Goal: Task Accomplishment & Management: Manage account settings

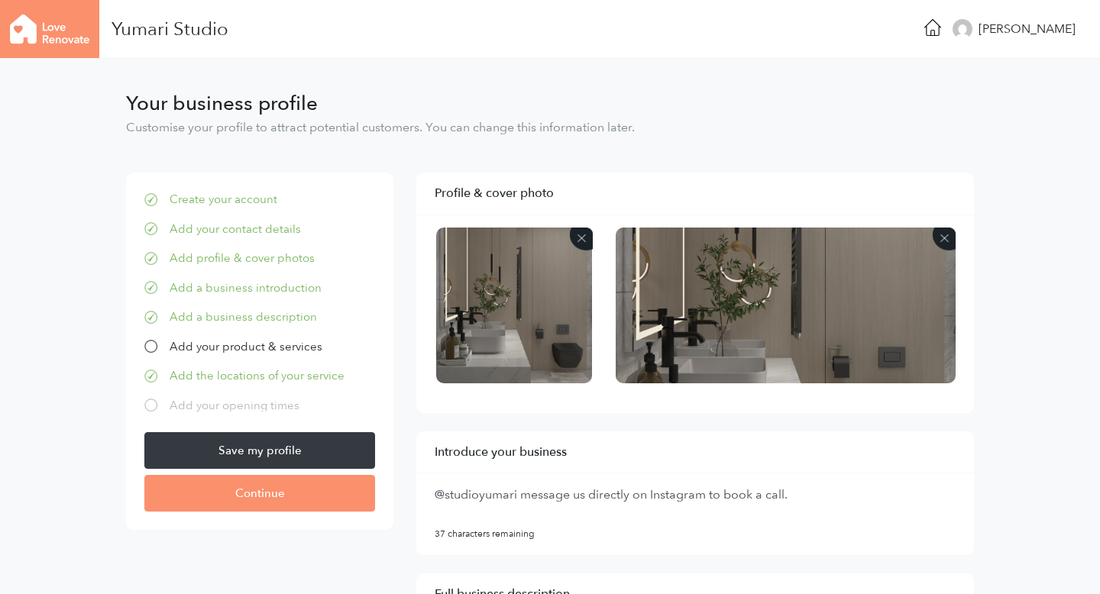
select select "10"
select select "5"
select select "4"
select select "3"
select select "1"
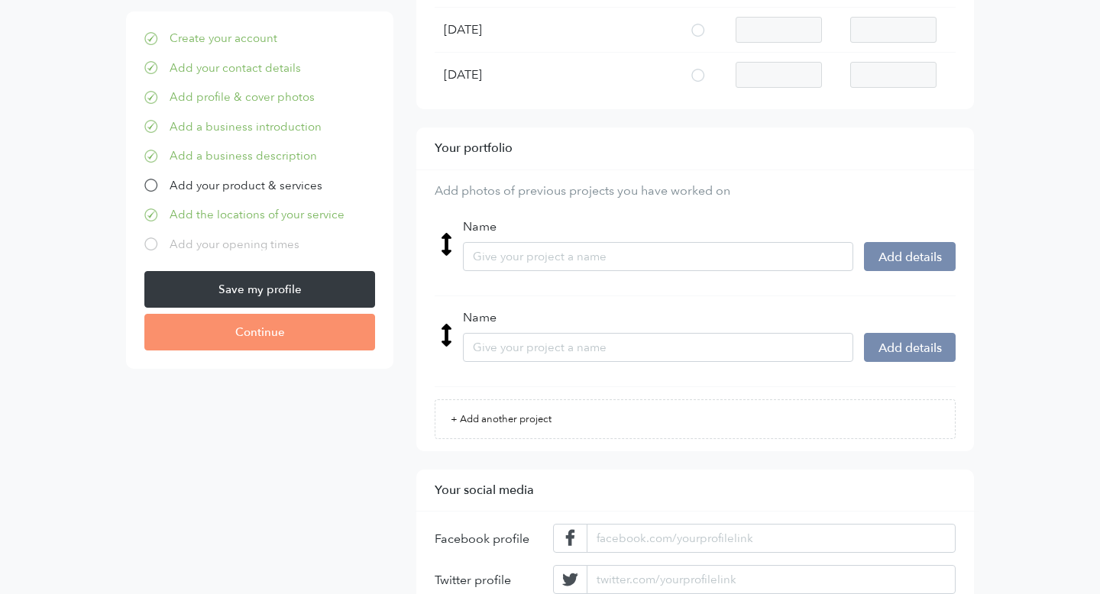
scroll to position [3614, 0]
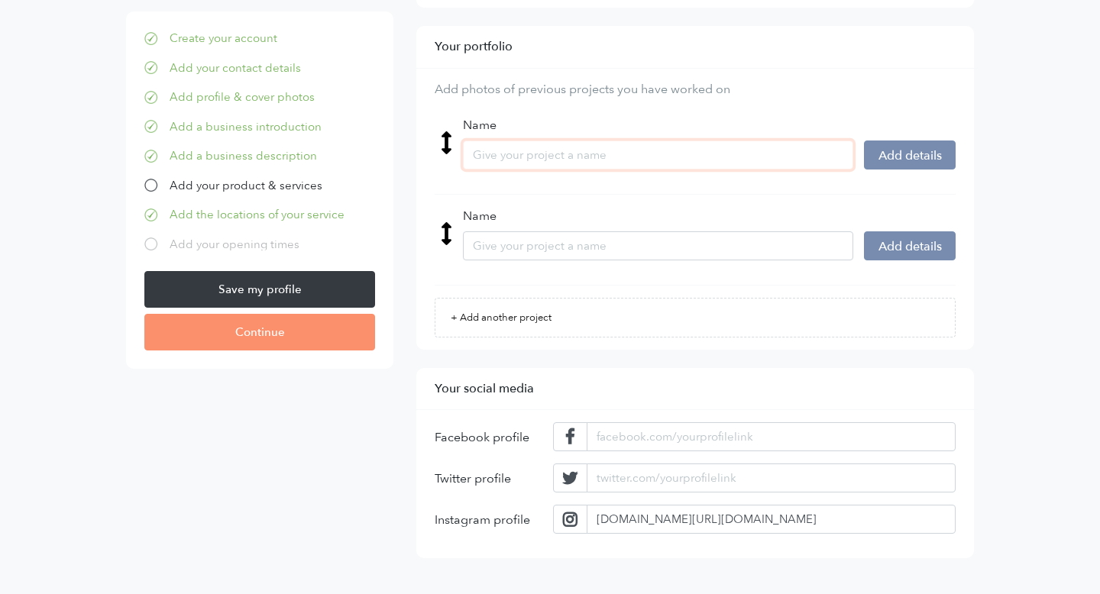
click at [553, 157] on input "Name" at bounding box center [658, 155] width 391 height 29
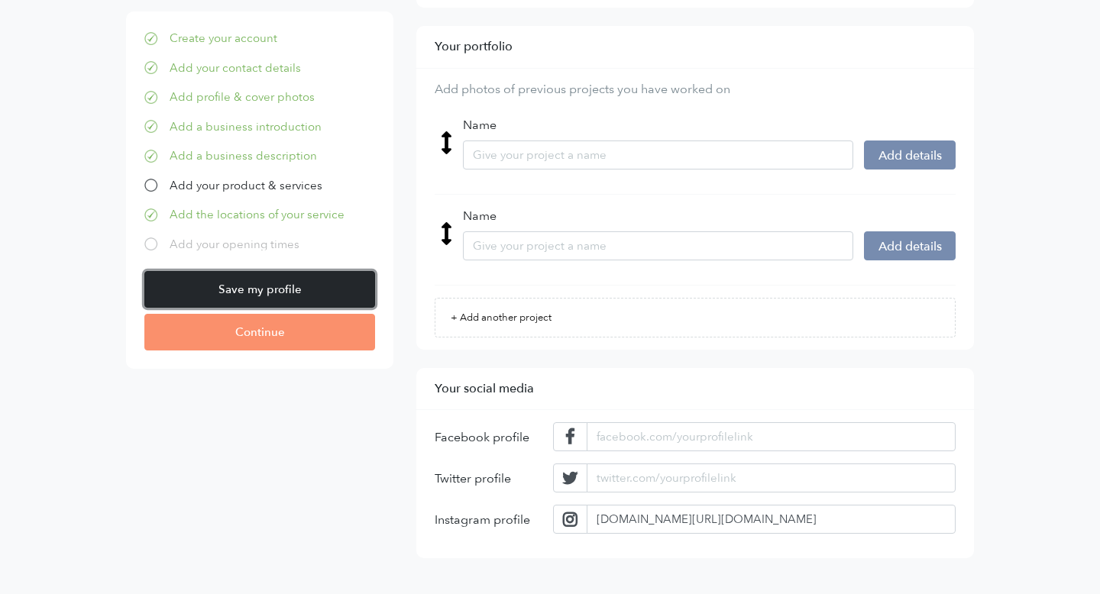
click at [301, 283] on input "Save my profile" at bounding box center [259, 289] width 231 height 37
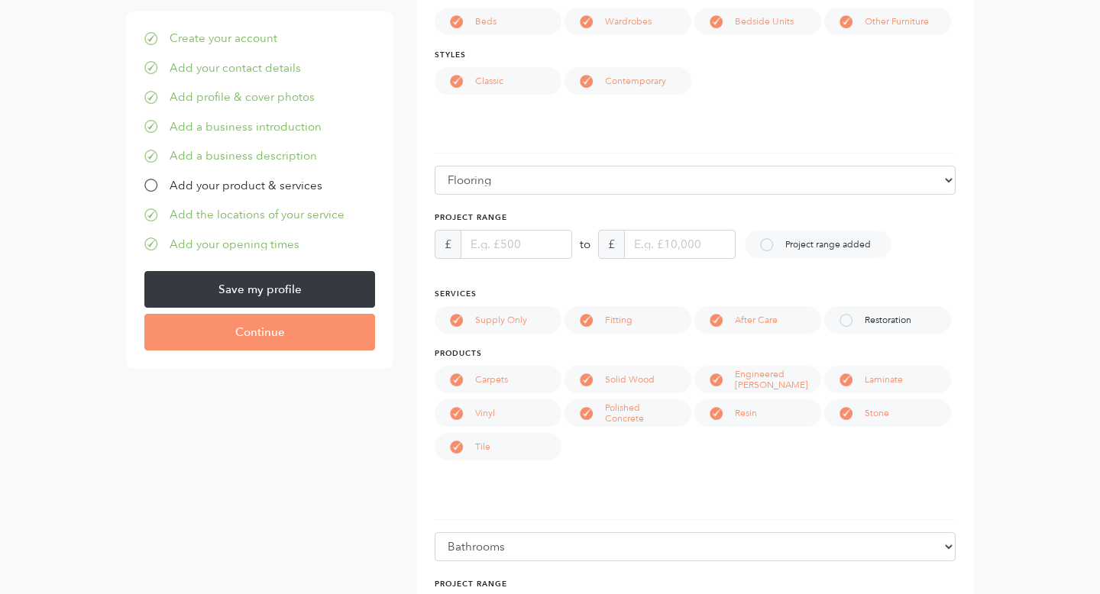
scroll to position [1086, 0]
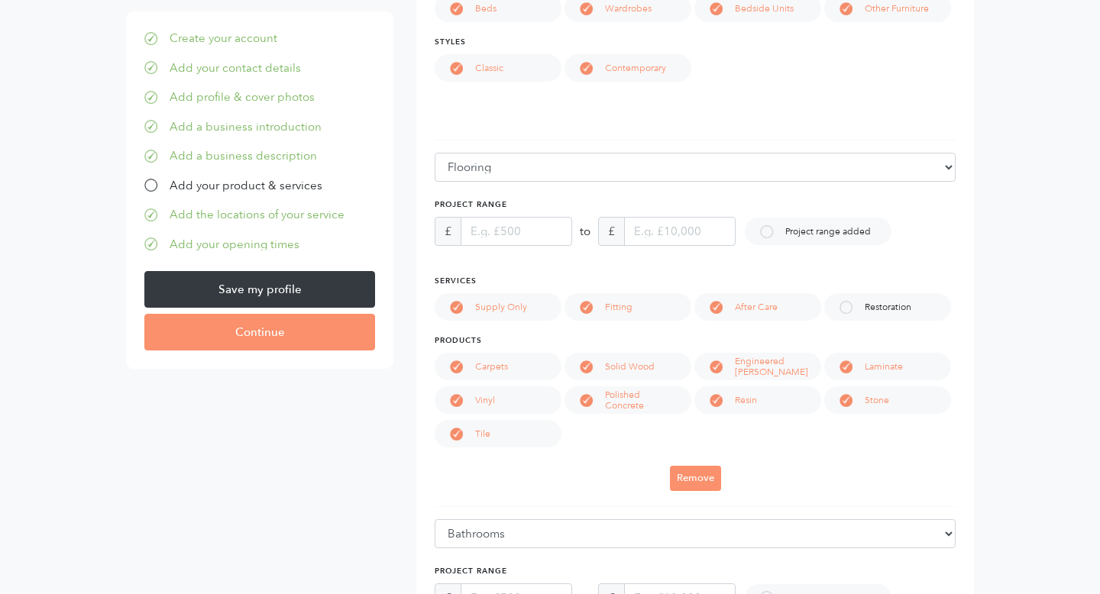
click at [820, 228] on p "Project range added" at bounding box center [835, 231] width 101 height 11
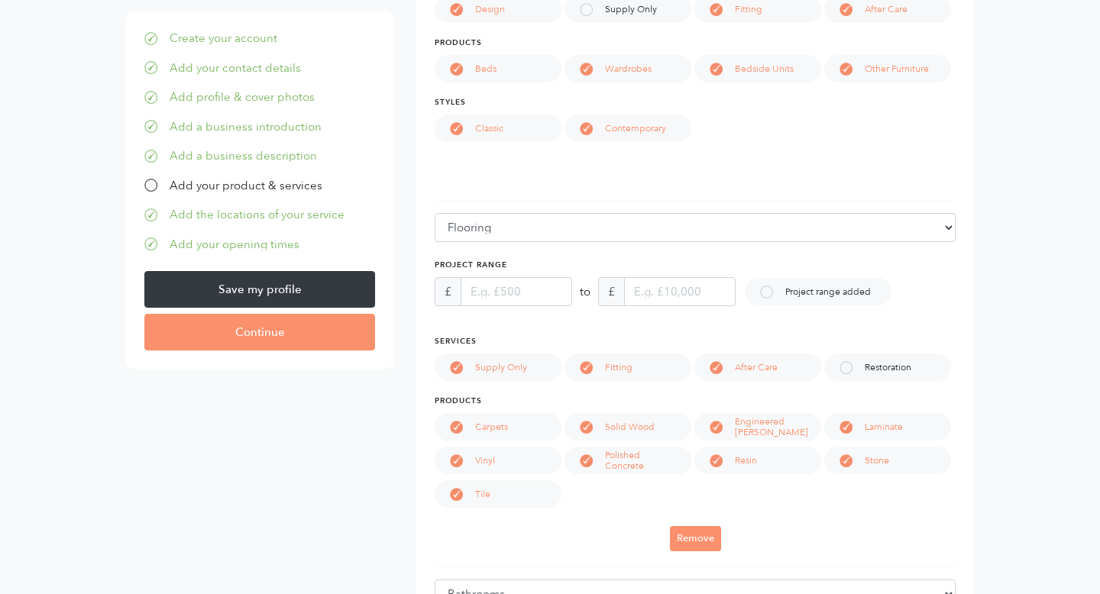
scroll to position [1177, 0]
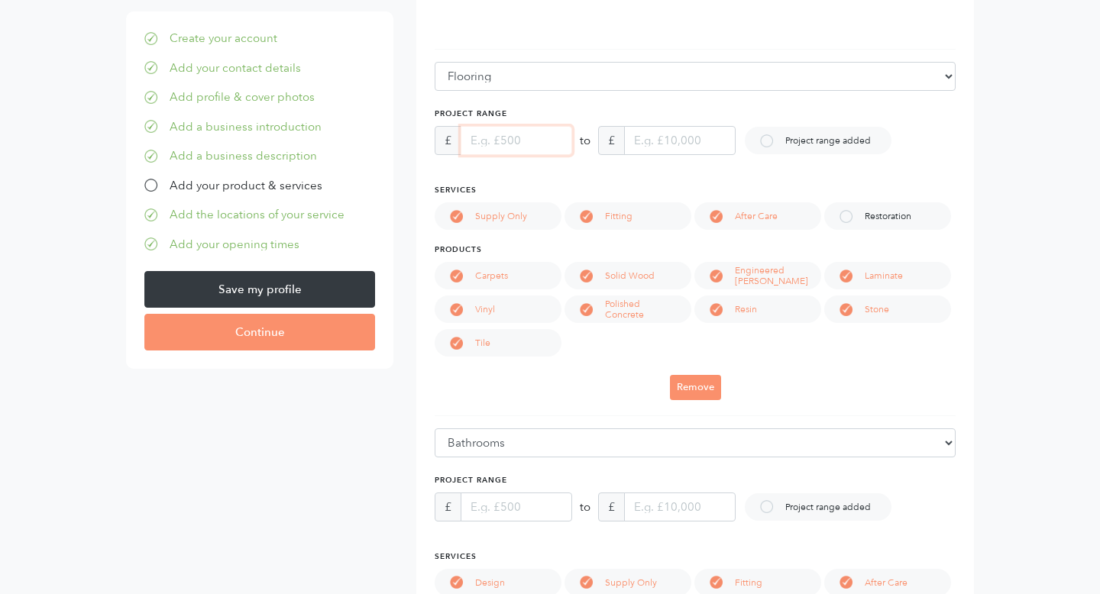
click at [522, 145] on input "text" at bounding box center [517, 140] width 112 height 29
type input "500"
click at [666, 131] on input "text" at bounding box center [680, 140] width 112 height 29
type input "10,000"
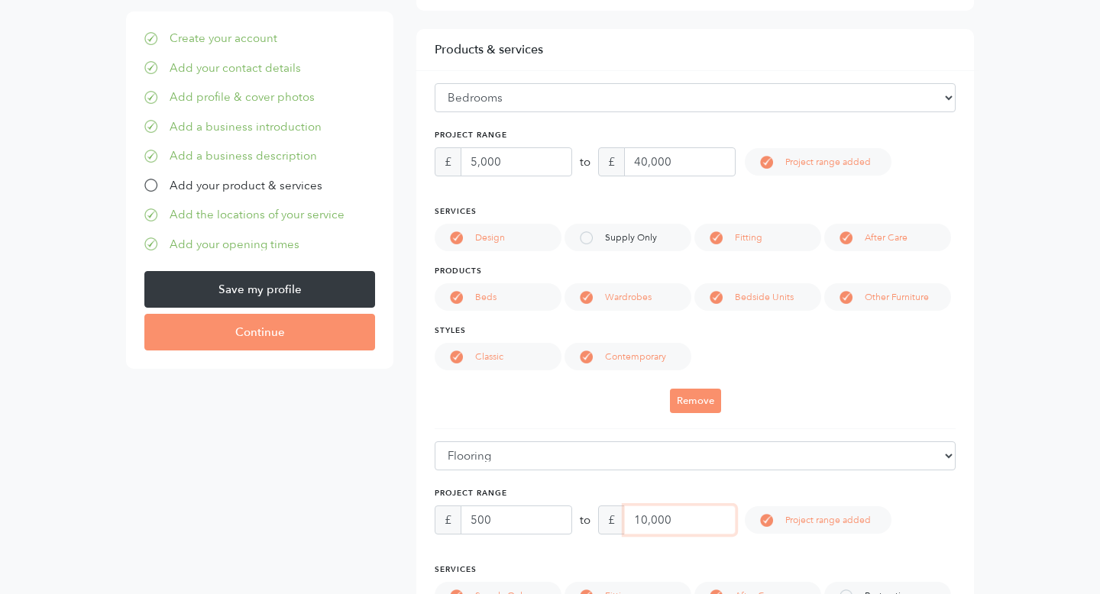
scroll to position [792, 0]
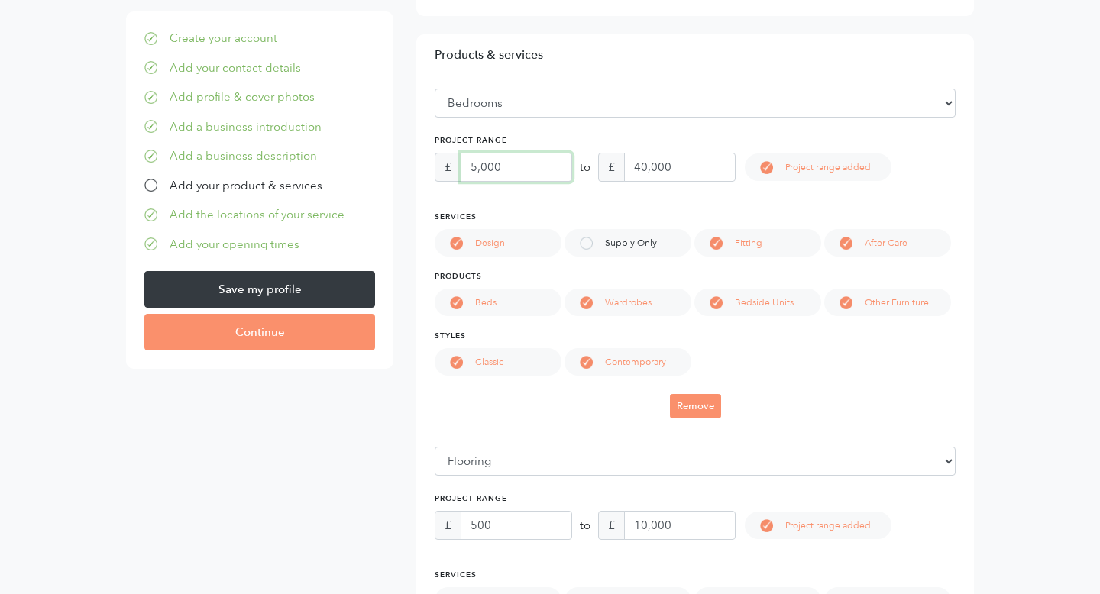
drag, startPoint x: 508, startPoint y: 170, endPoint x: 453, endPoint y: 167, distance: 55.1
click at [454, 168] on div "£ 5,000" at bounding box center [504, 167] width 138 height 29
type input "500"
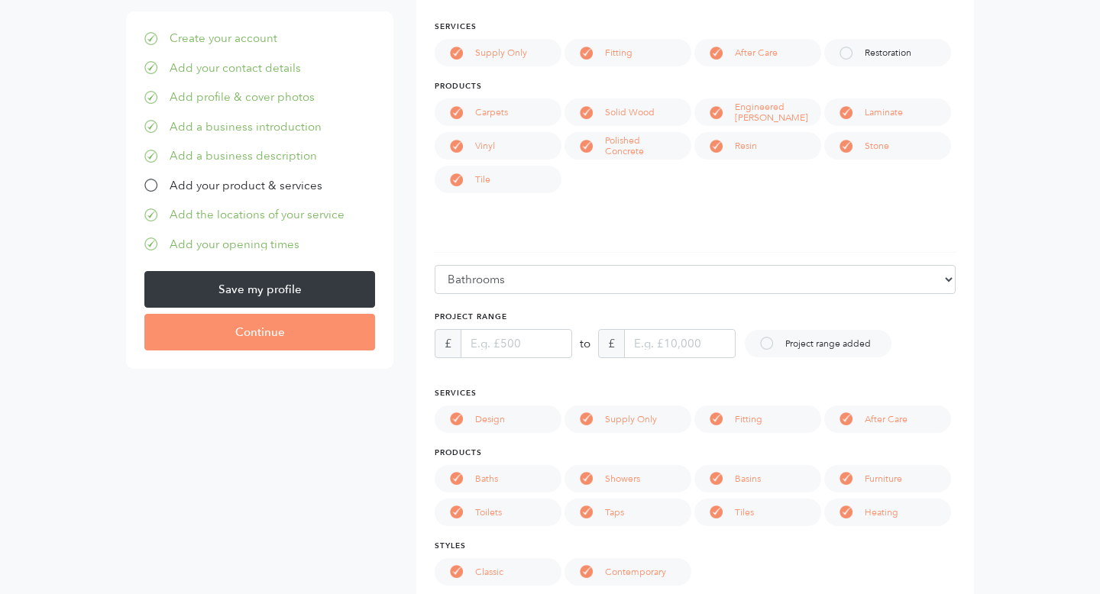
scroll to position [1342, 0]
click at [504, 345] on input "text" at bounding box center [517, 342] width 112 height 29
type input "500"
click at [659, 341] on input "text" at bounding box center [680, 342] width 112 height 29
type input "10,000"
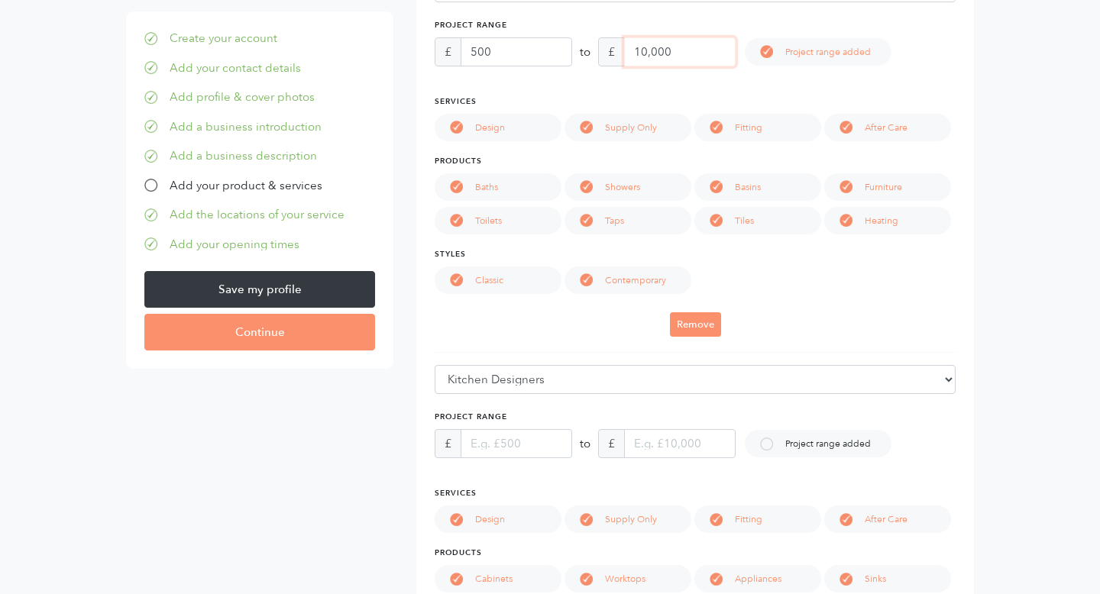
scroll to position [1705, 0]
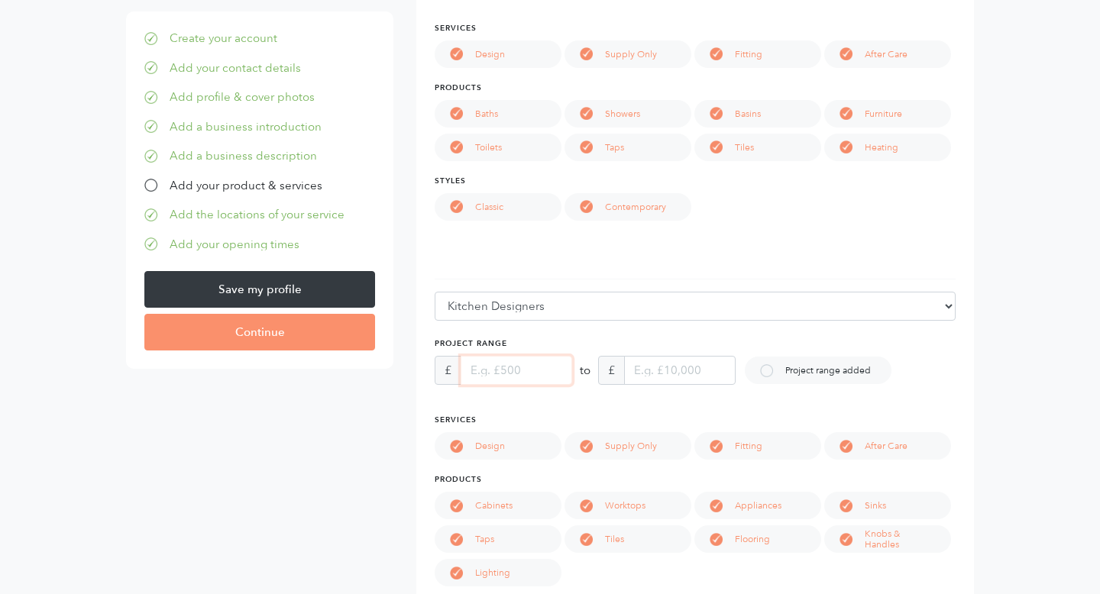
click at [538, 374] on input "text" at bounding box center [517, 370] width 112 height 29
type input "500"
click at [680, 377] on input "text" at bounding box center [680, 370] width 112 height 29
type input "10,000"
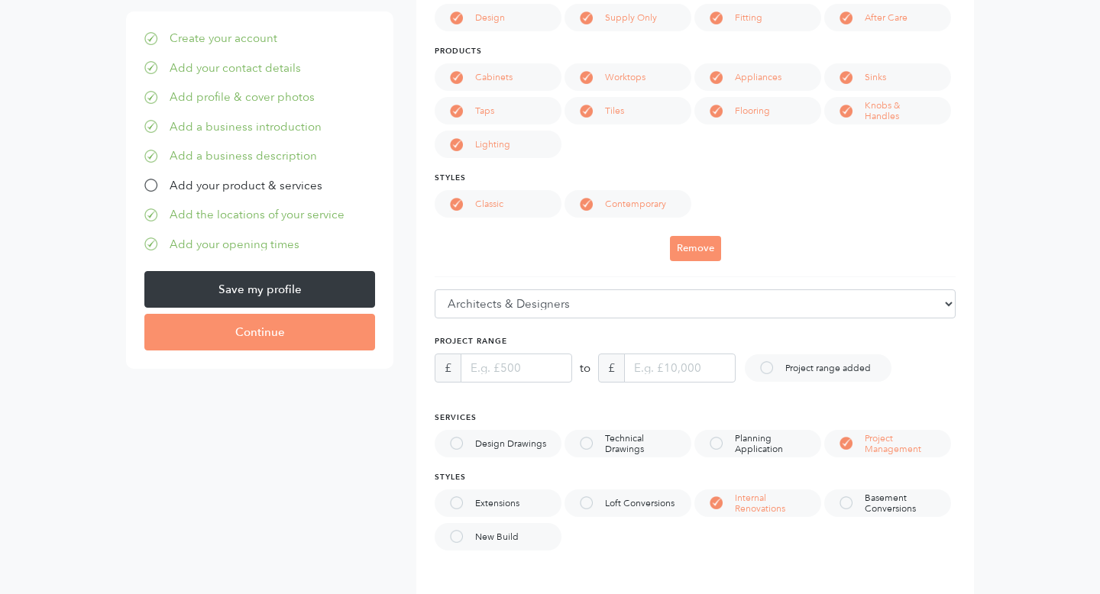
scroll to position [2143, 0]
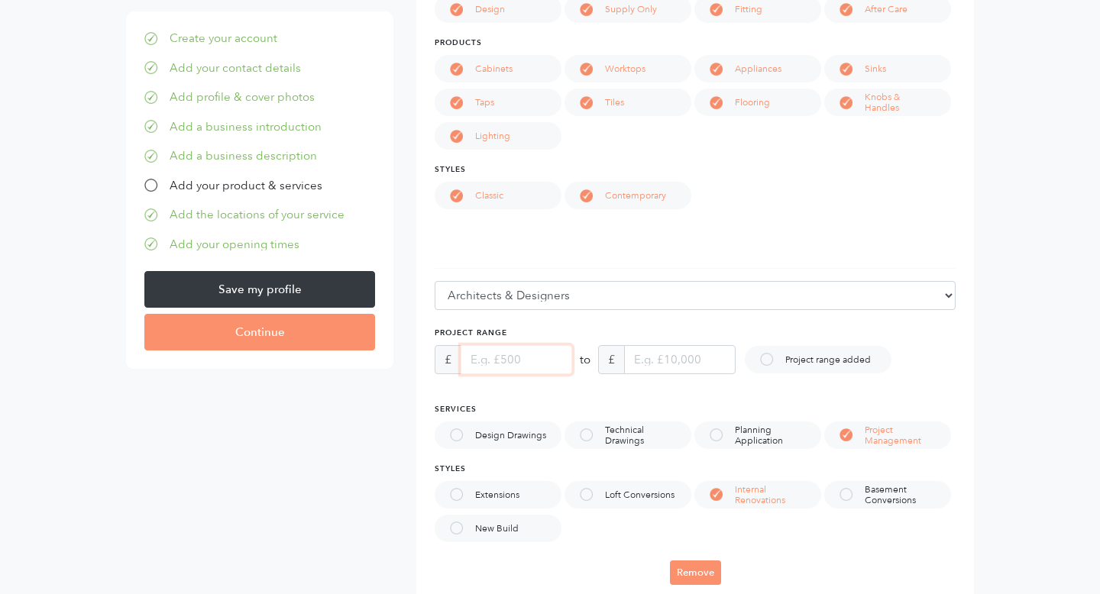
click at [543, 351] on input "text" at bounding box center [517, 359] width 112 height 29
type input "500"
click at [633, 362] on input "text" at bounding box center [680, 359] width 112 height 29
type input "10,000"
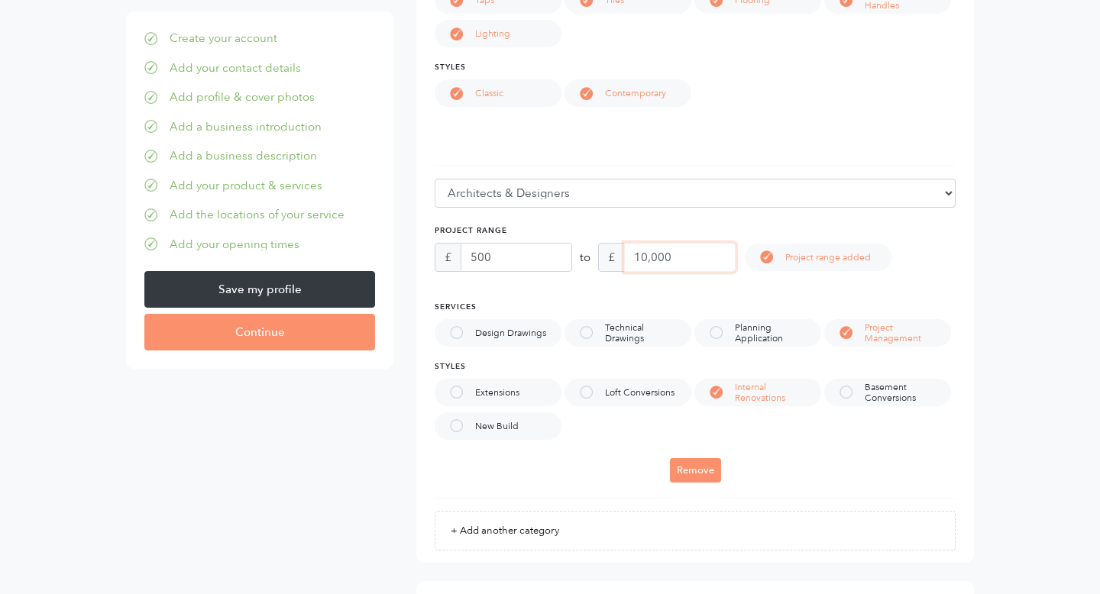
scroll to position [2410, 0]
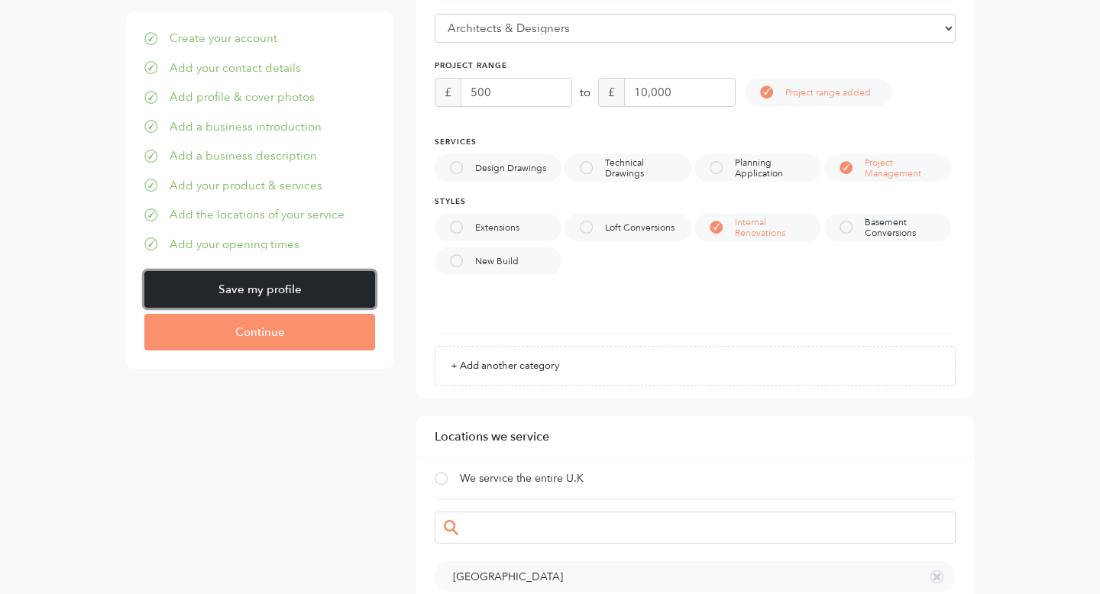
click at [321, 289] on input "Save my profile" at bounding box center [259, 289] width 231 height 37
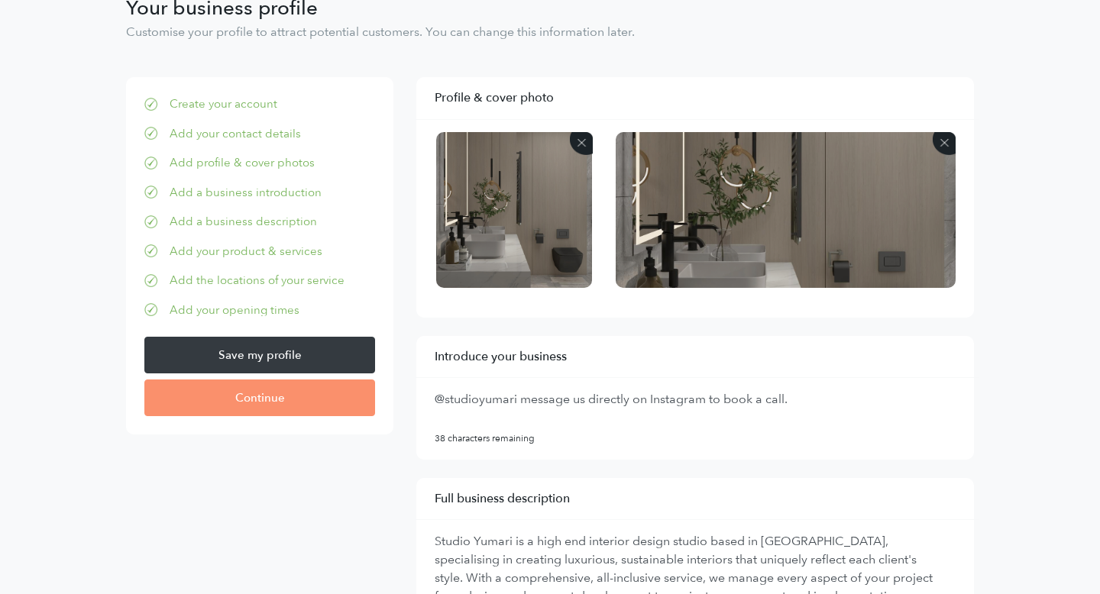
scroll to position [78, 0]
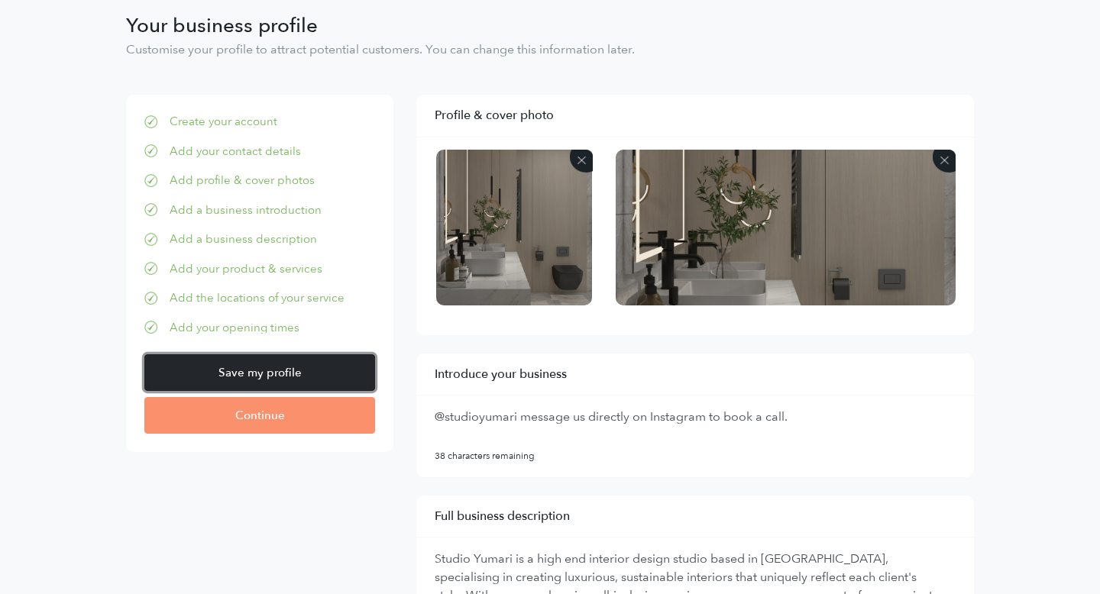
click at [270, 374] on input "Save my profile" at bounding box center [259, 373] width 231 height 37
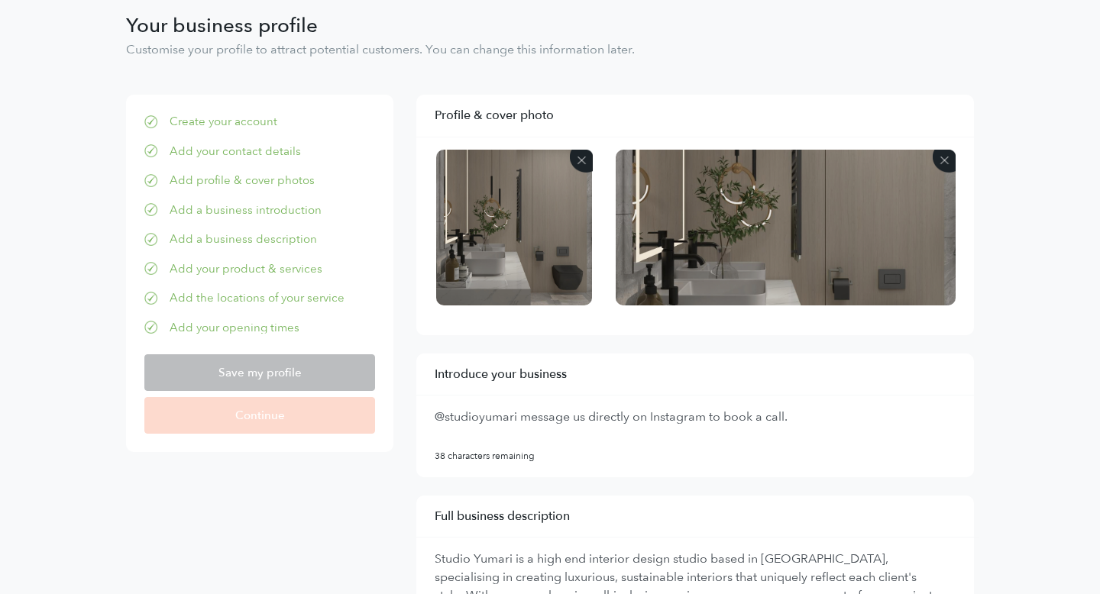
scroll to position [0, 0]
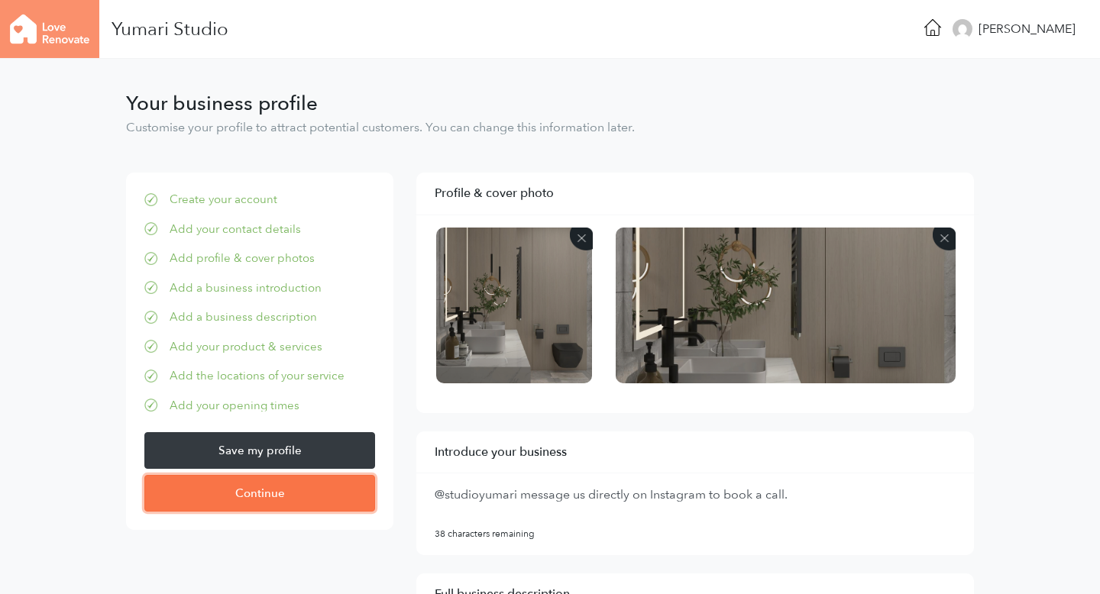
click at [301, 496] on input "Continue" at bounding box center [259, 493] width 231 height 37
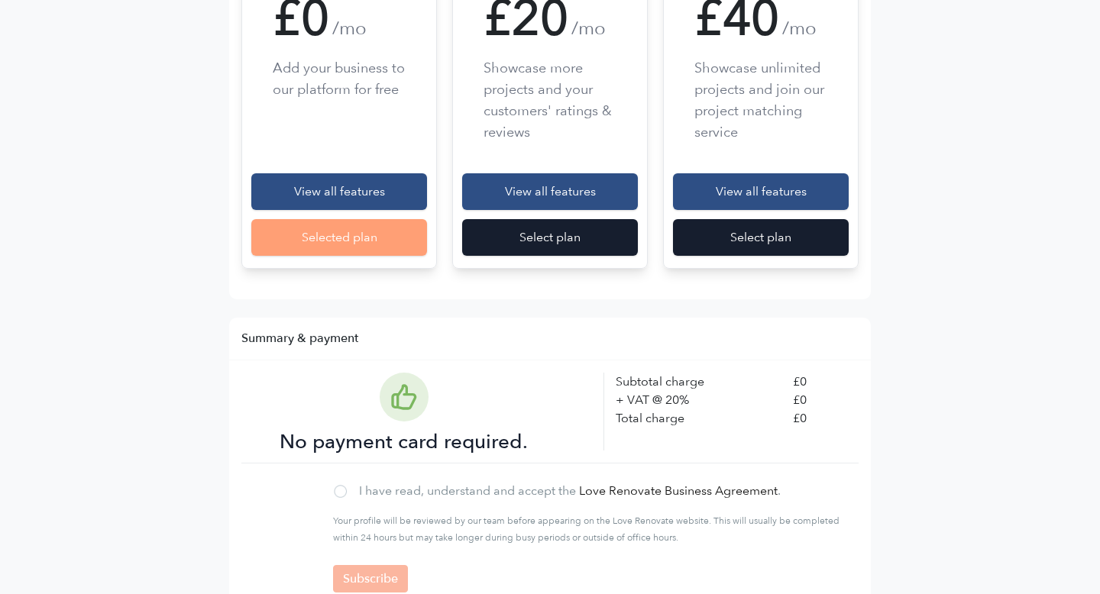
scroll to position [492, 0]
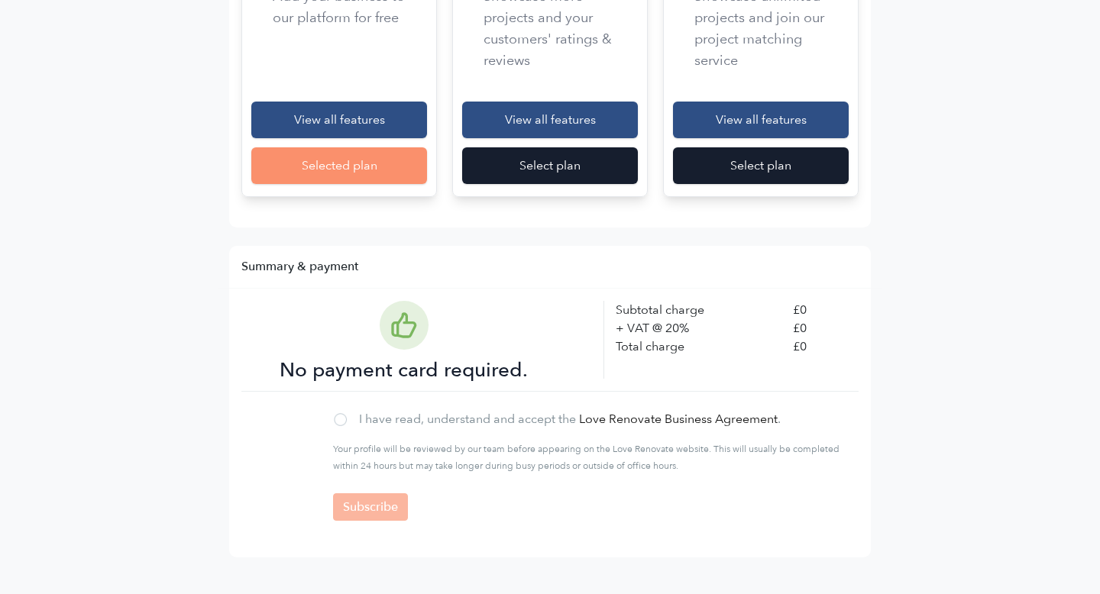
click at [345, 417] on div at bounding box center [340, 419] width 13 height 13
checkbox input "true"
click at [358, 500] on input "Subscribe" at bounding box center [370, 508] width 75 height 28
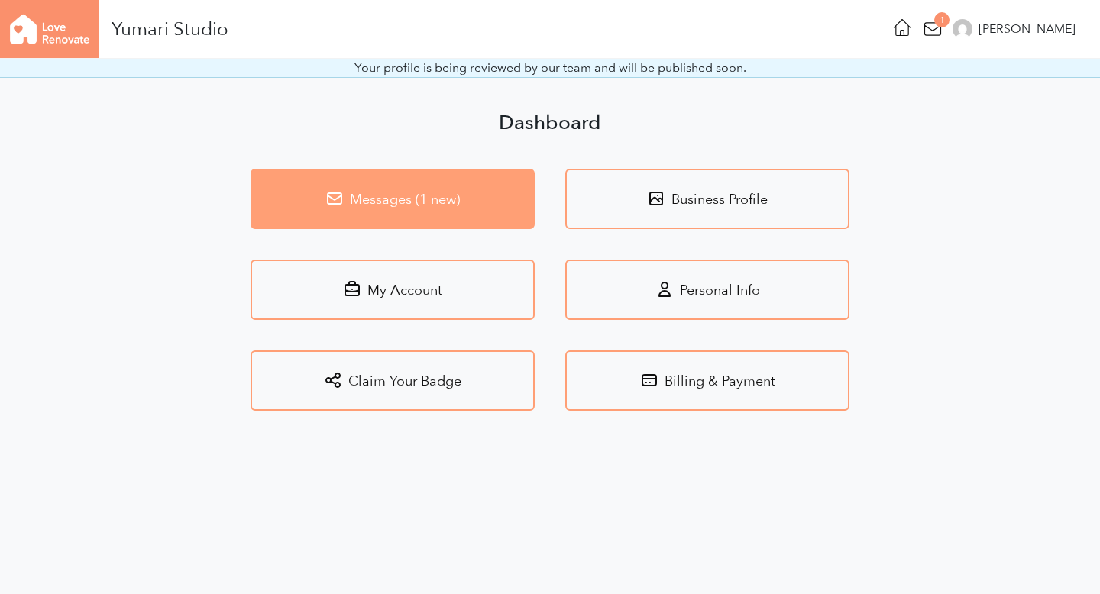
click at [446, 206] on link "Messages (1 new)" at bounding box center [393, 199] width 284 height 60
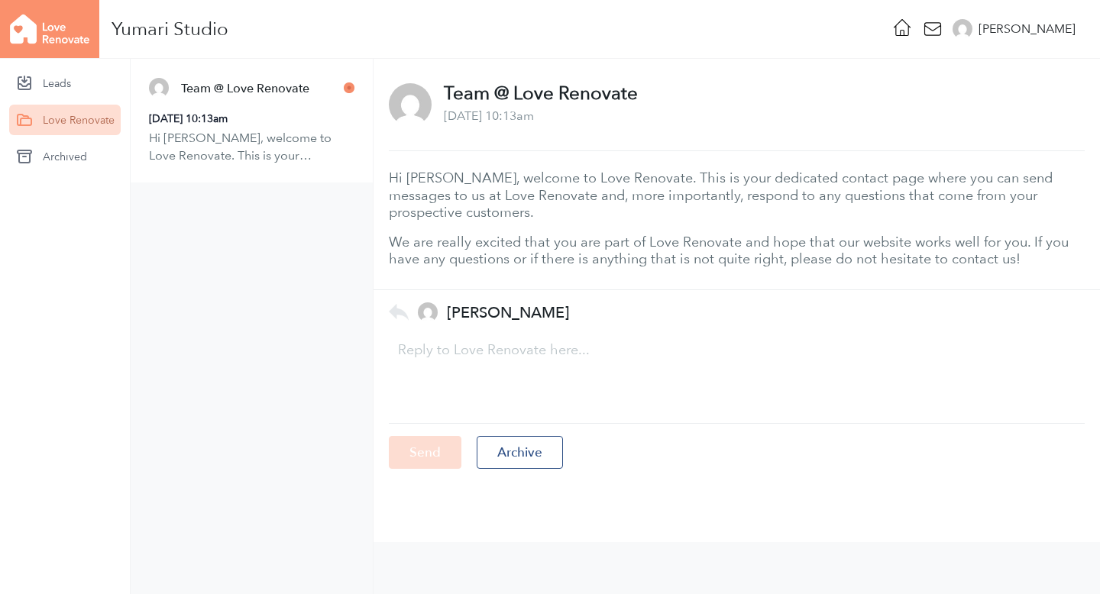
click at [298, 139] on p "Hi Georgie, welcome to Love Renovate. This is your dedicated contact page where…" at bounding box center [252, 147] width 206 height 34
click at [75, 92] on link "Leads" at bounding box center [65, 83] width 112 height 31
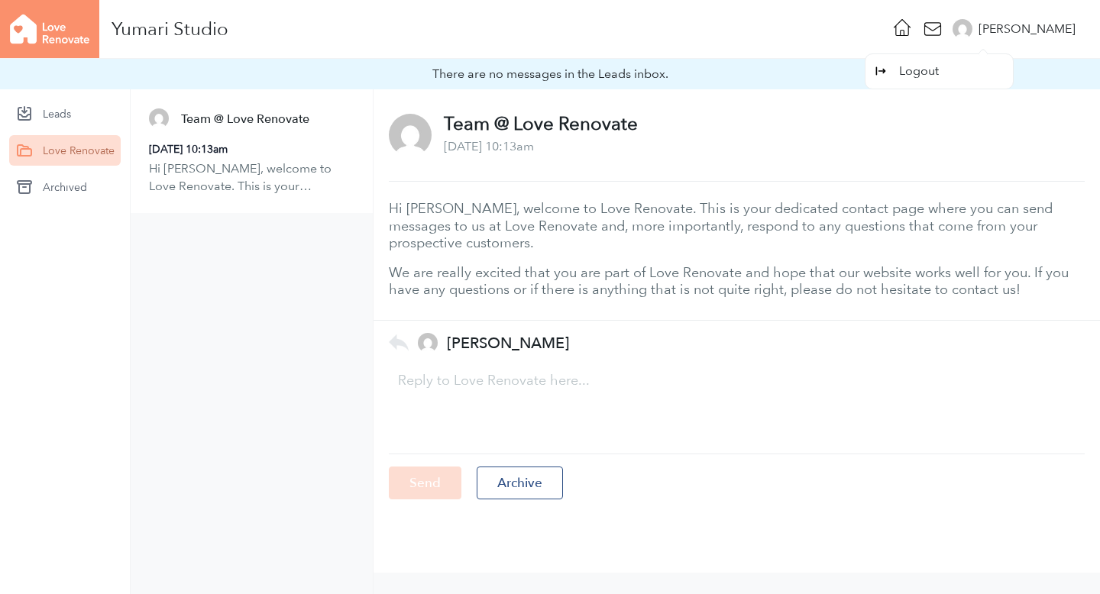
click at [1035, 23] on div "[PERSON_NAME]" at bounding box center [1027, 29] width 97 height 18
click at [1026, 30] on div "Georgie Logout" at bounding box center [1017, 29] width 129 height 58
click at [913, 30] on icon at bounding box center [902, 27] width 21 height 21
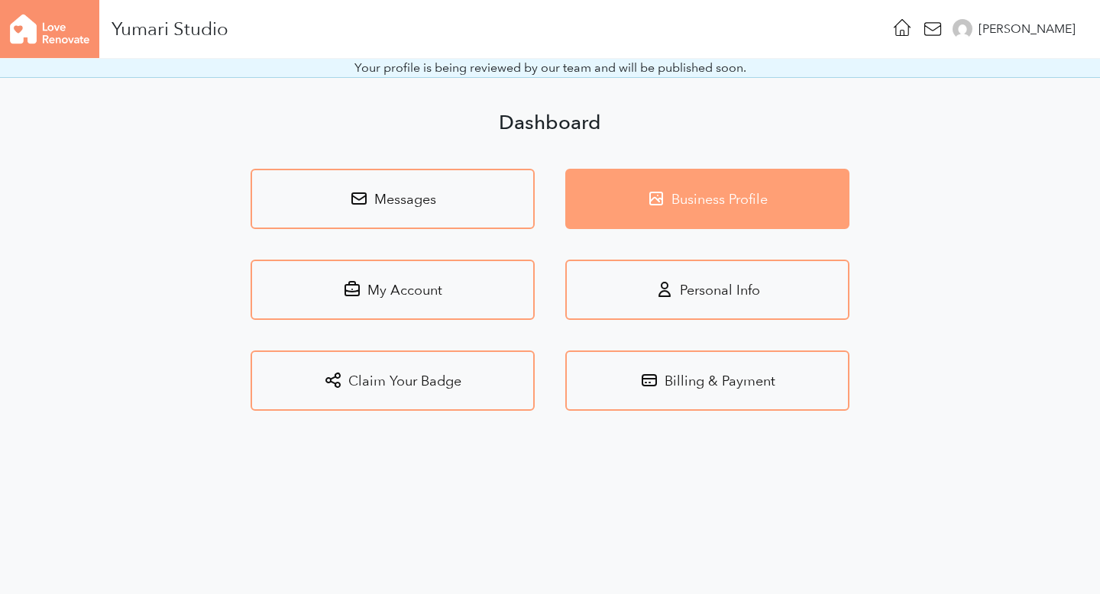
click at [687, 194] on link "Business Profile" at bounding box center [707, 199] width 284 height 60
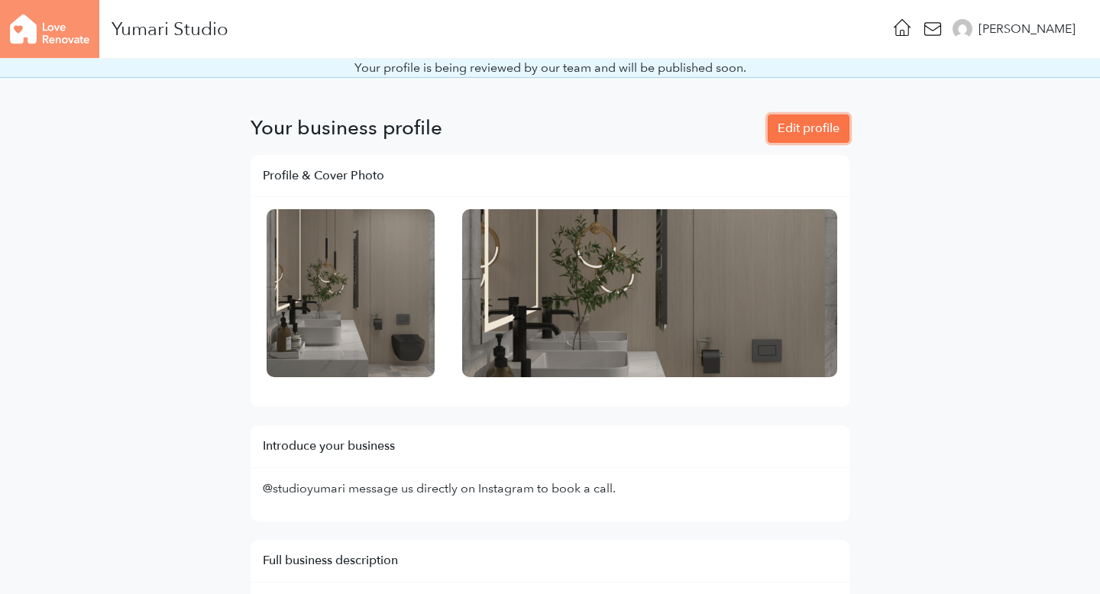
click at [795, 133] on link "Edit profile" at bounding box center [809, 129] width 82 height 28
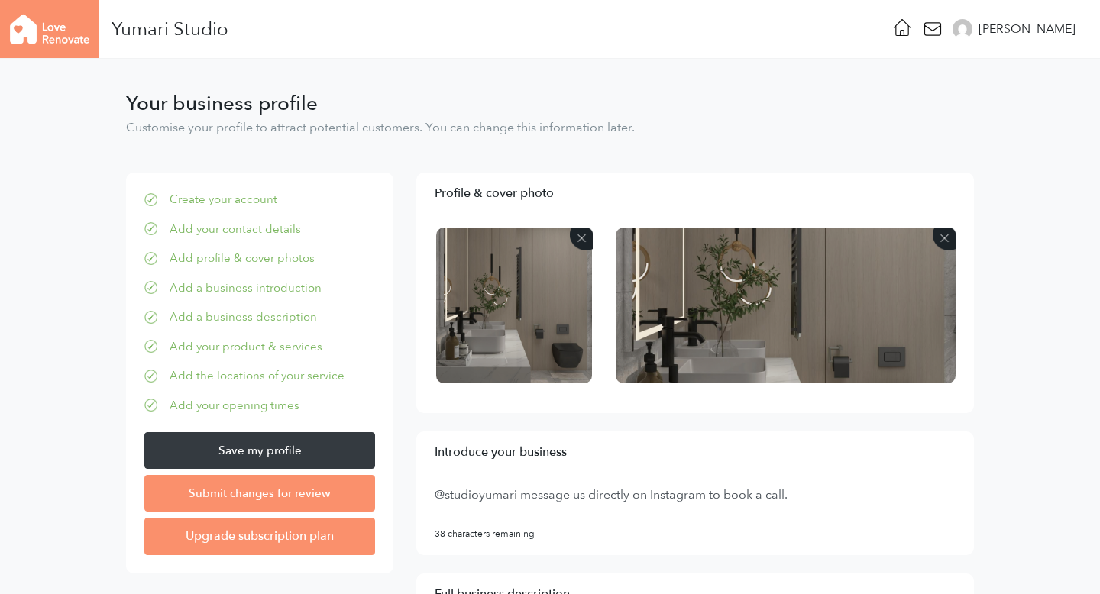
click at [581, 233] on img at bounding box center [581, 239] width 23 height 23
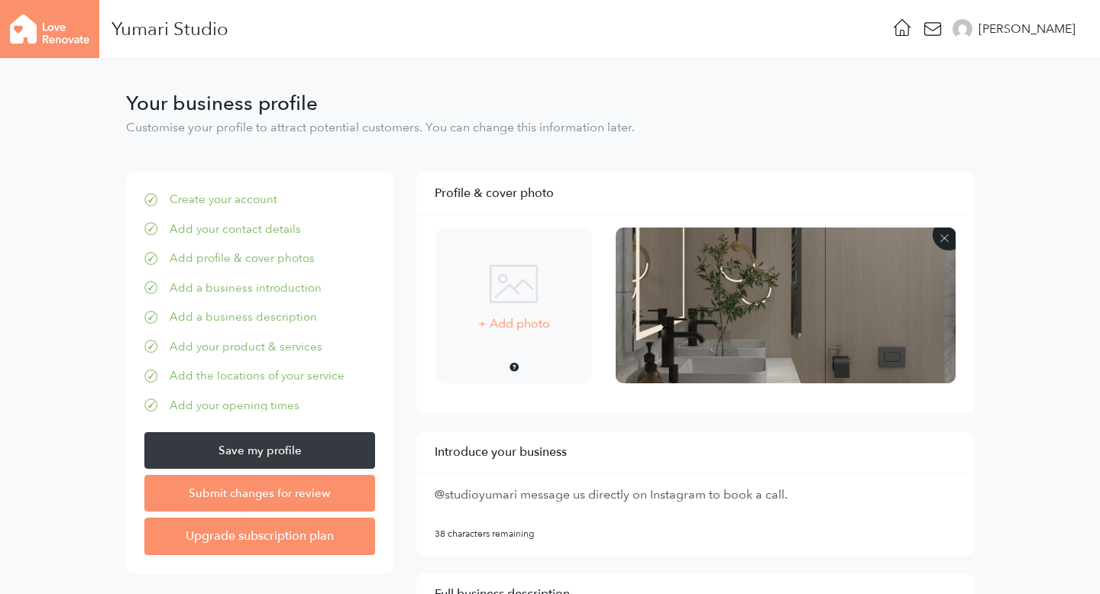
click at [519, 314] on div "+ Add photo .jpg or .png images only, max 30 MB" at bounding box center [514, 306] width 96 height 122
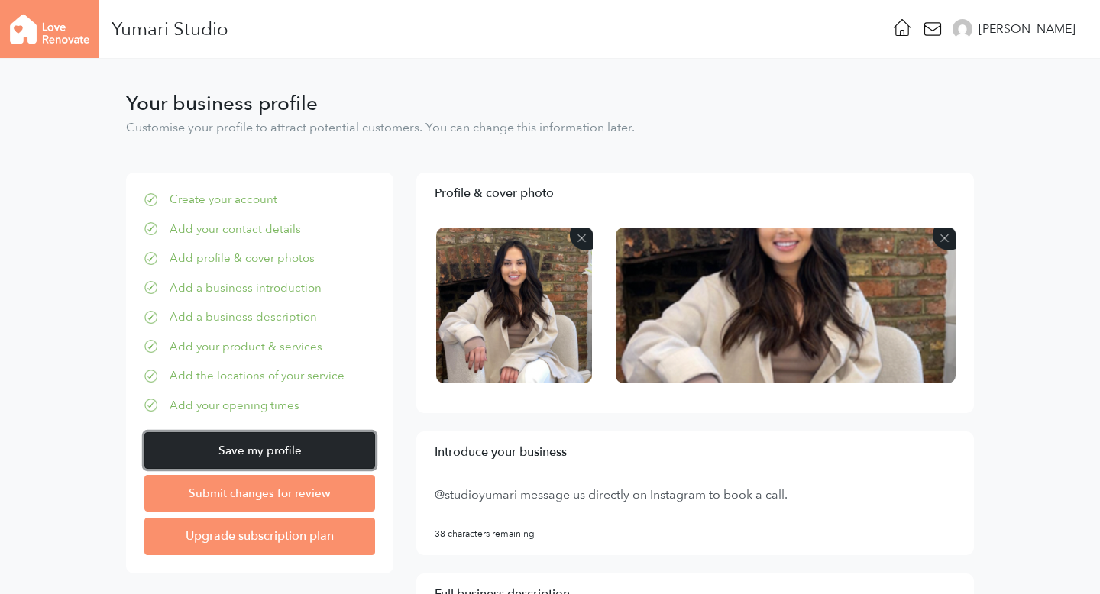
click at [290, 458] on input "Save my profile" at bounding box center [259, 450] width 231 height 37
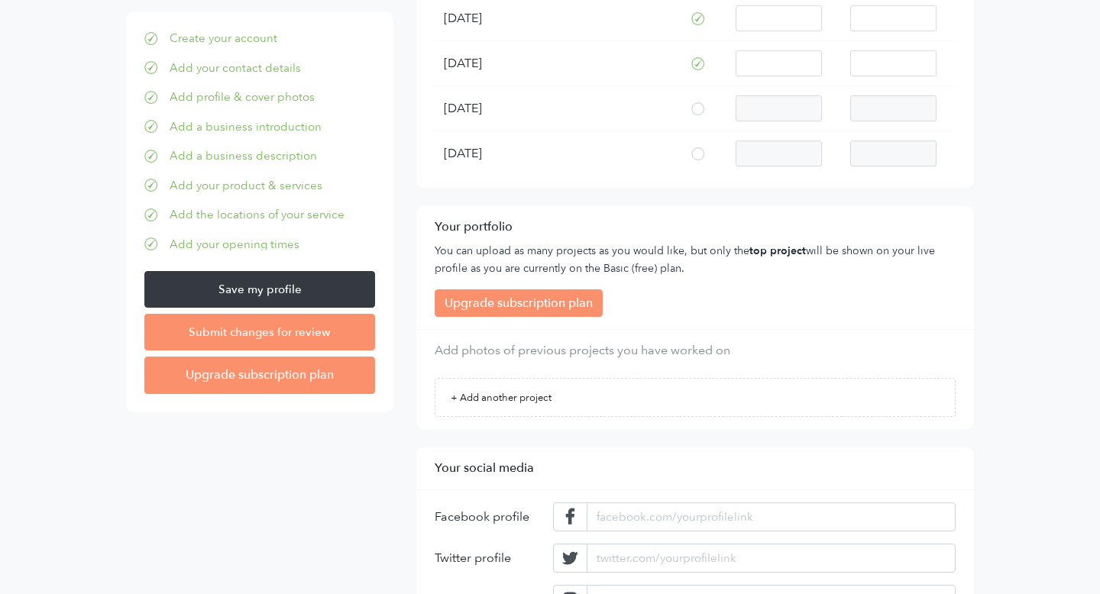
scroll to position [3513, 0]
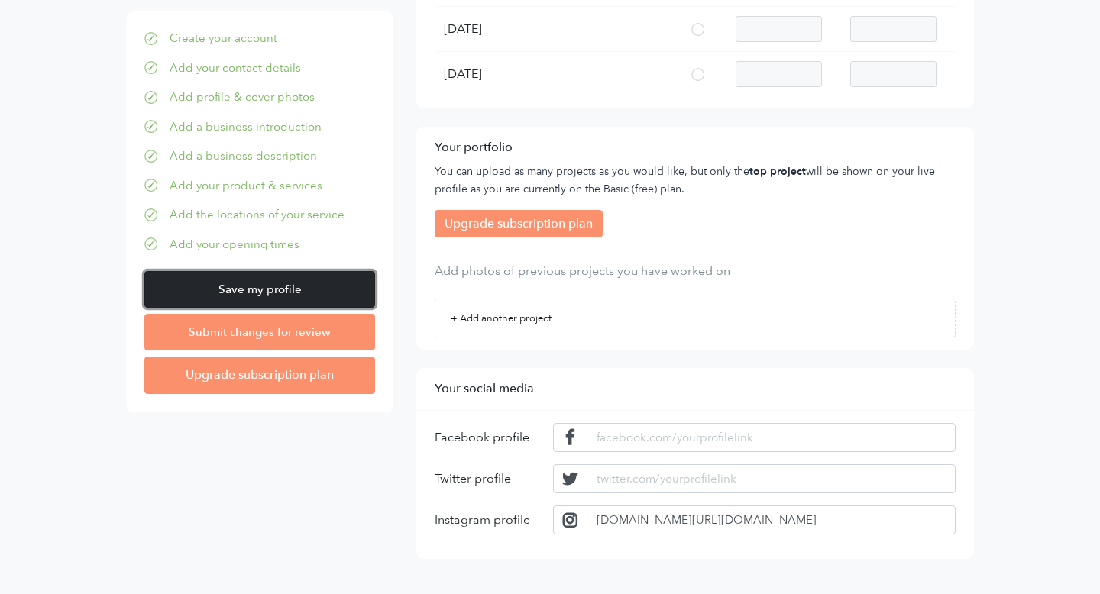
click at [291, 283] on input "Save my profile" at bounding box center [259, 289] width 231 height 37
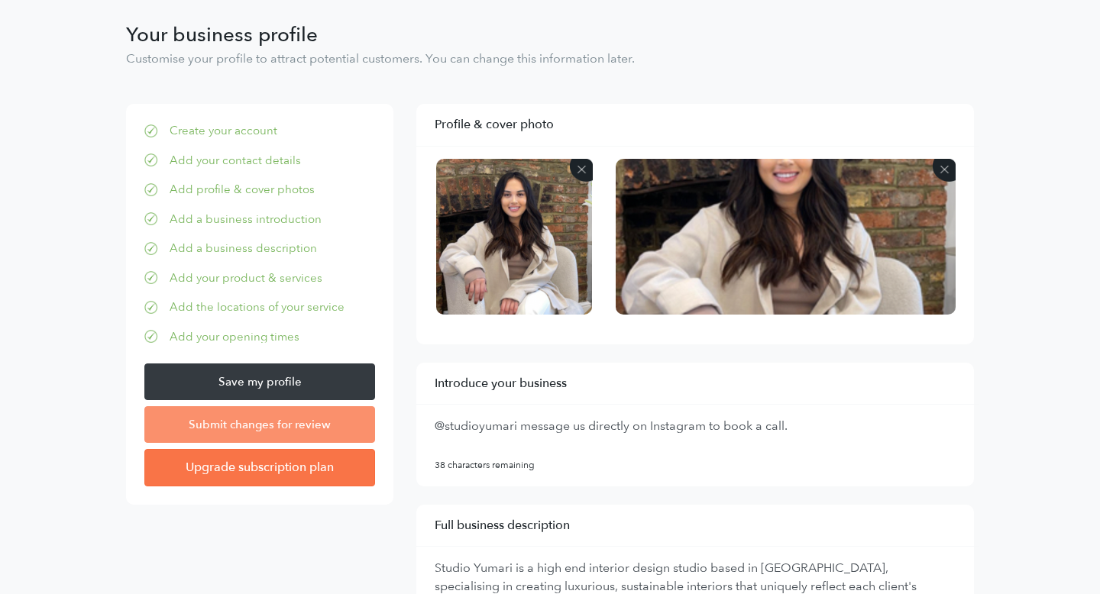
scroll to position [0, 0]
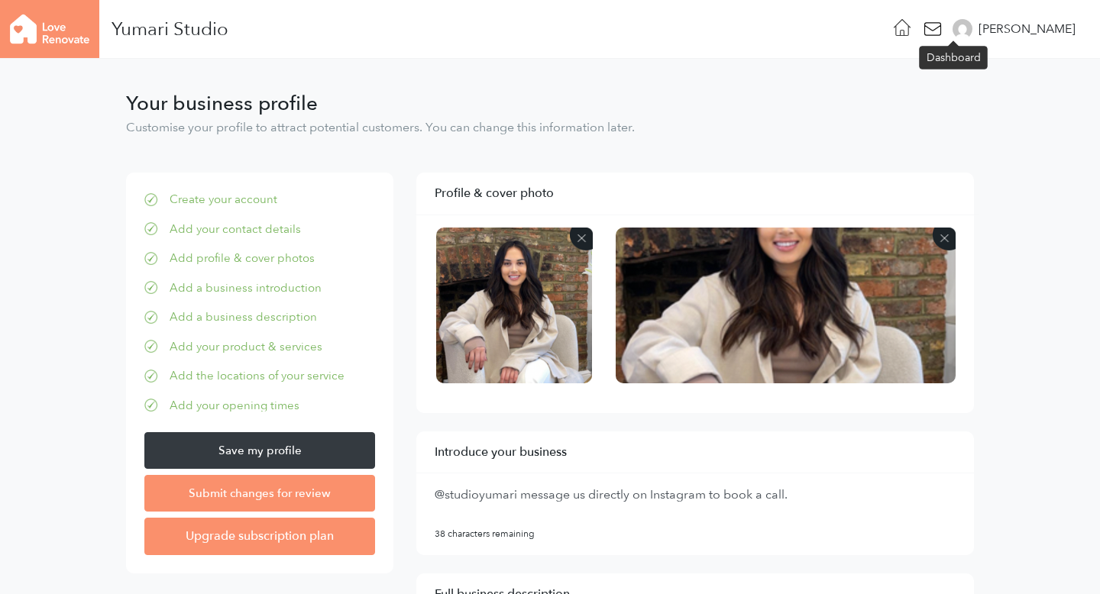
click at [911, 35] on icon at bounding box center [903, 28] width 16 height 16
